Goal: Find specific page/section: Find specific page/section

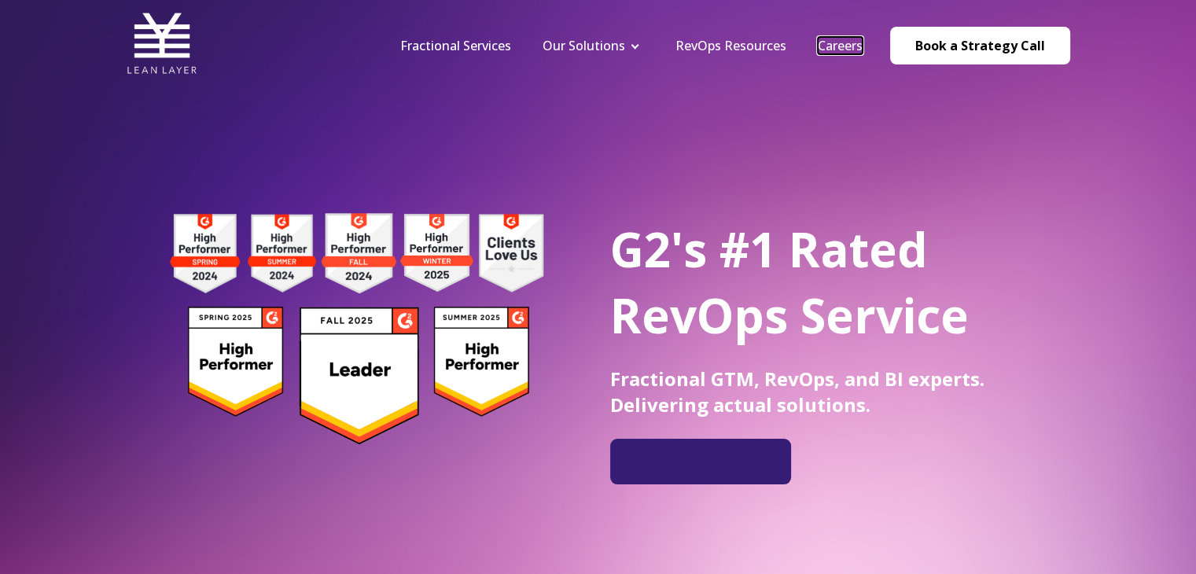
click at [852, 46] on link "Careers" at bounding box center [840, 45] width 45 height 17
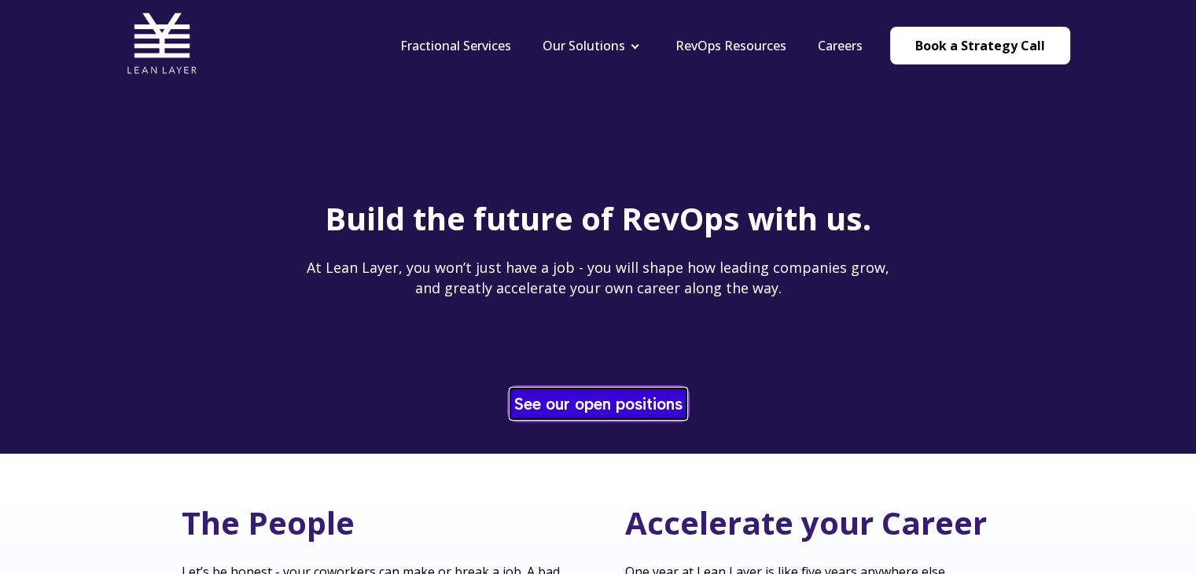
click at [619, 403] on link "See our open positions" at bounding box center [598, 403] width 176 height 31
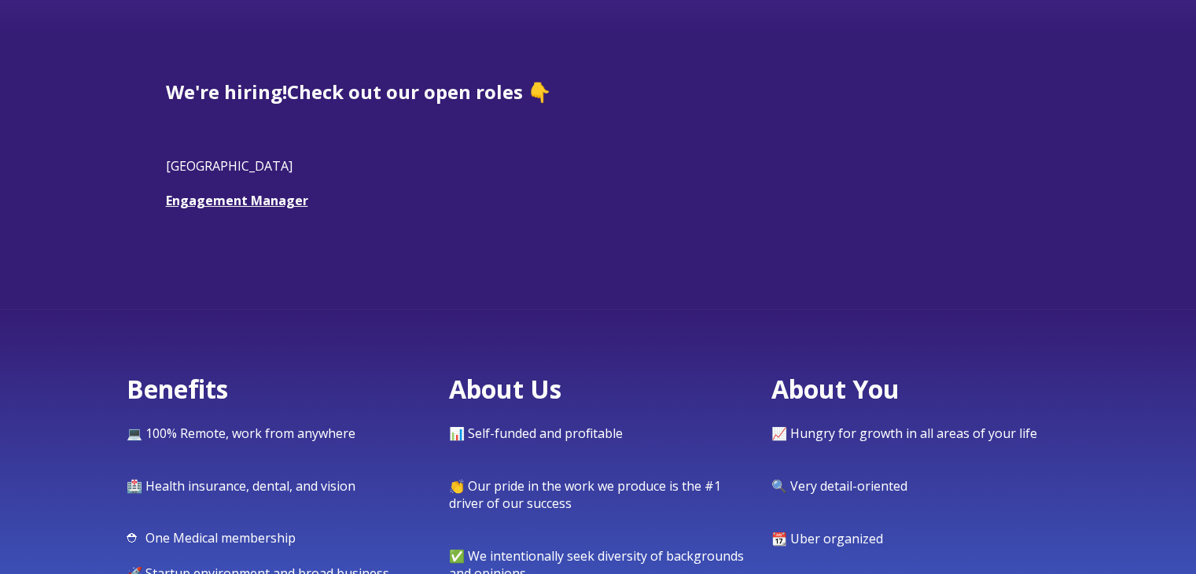
scroll to position [472, 0]
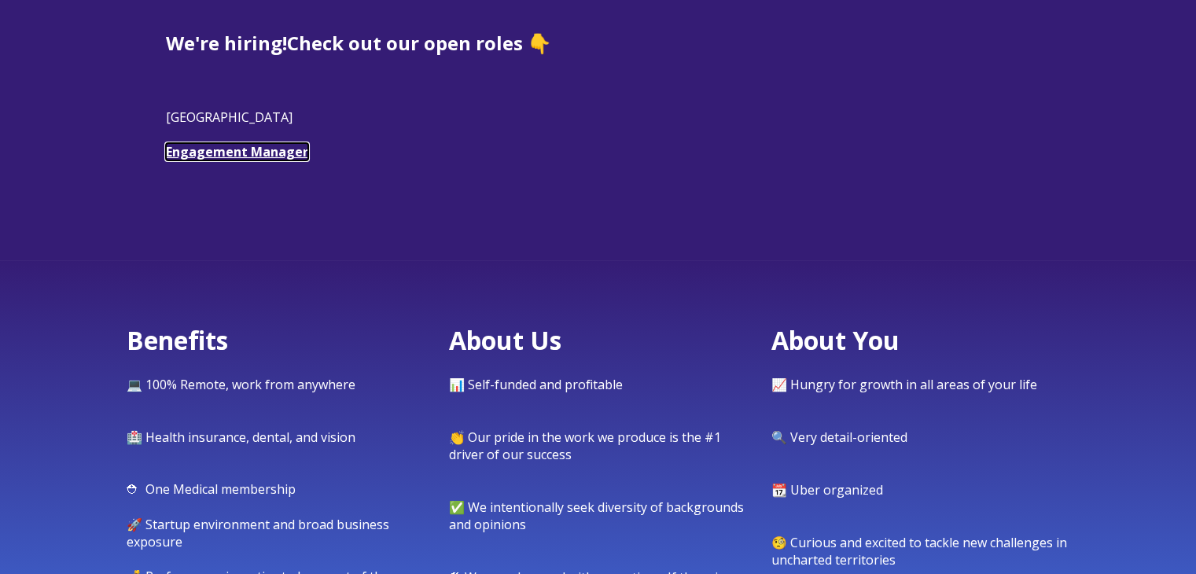
click at [295, 149] on link "Engagement Manager" at bounding box center [237, 151] width 142 height 17
